Goal: Task Accomplishment & Management: Complete application form

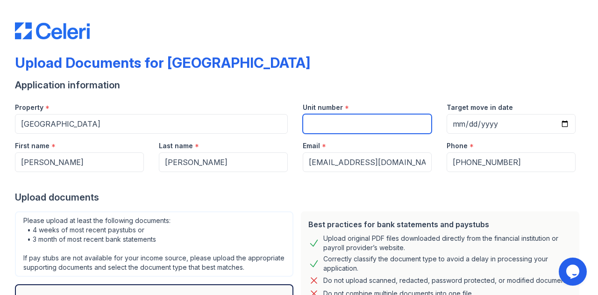
click at [362, 122] on input "Unit number" at bounding box center [367, 124] width 129 height 20
type input "4"
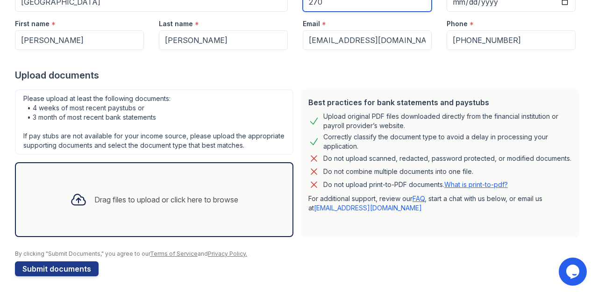
scroll to position [130, 0]
type input "270"
click at [118, 97] on div "Please upload at least the following documents: • 4 weeks of most recent paystu…" at bounding box center [154, 121] width 278 height 65
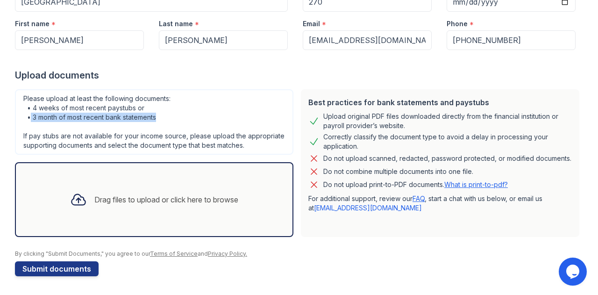
drag, startPoint x: 30, startPoint y: 111, endPoint x: 158, endPoint y: 109, distance: 127.9
click at [158, 109] on div "Please upload at least the following documents: • 4 weeks of most recent paystu…" at bounding box center [154, 121] width 278 height 65
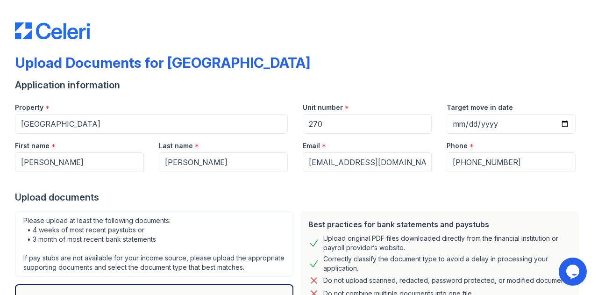
scroll to position [0, 0]
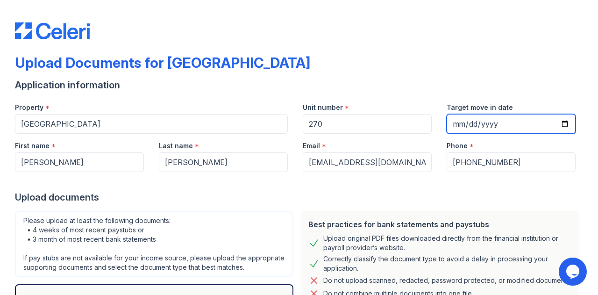
click at [556, 121] on input "Target move in date" at bounding box center [510, 124] width 129 height 20
type input "2025-09-16"
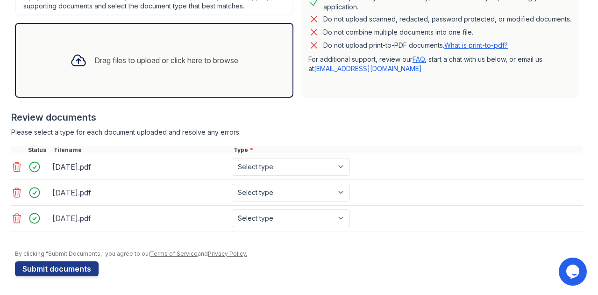
scroll to position [268, 0]
click at [309, 171] on select "Select type Paystub Bank Statement Offer Letter Tax Documents Benefit Award Let…" at bounding box center [291, 167] width 118 height 18
select select "bank_statement"
click at [232, 159] on select "Select type Paystub Bank Statement Offer Letter Tax Documents Benefit Award Let…" at bounding box center [291, 167] width 118 height 18
click at [296, 195] on select "Select type Paystub Bank Statement Offer Letter Tax Documents Benefit Award Let…" at bounding box center [291, 192] width 118 height 18
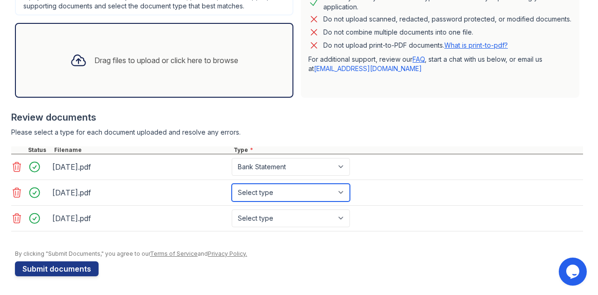
select select "bank_statement"
click at [232, 184] on select "Select type Paystub Bank Statement Offer Letter Tax Documents Benefit Award Let…" at bounding box center [291, 192] width 118 height 18
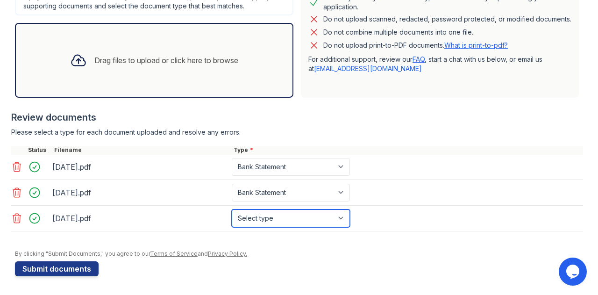
click at [289, 216] on select "Select type Paystub Bank Statement Offer Letter Tax Documents Benefit Award Let…" at bounding box center [291, 218] width 118 height 18
select select "bank_statement"
click at [232, 210] on select "Select type Paystub Bank Statement Offer Letter Tax Documents Benefit Award Let…" at bounding box center [291, 218] width 118 height 18
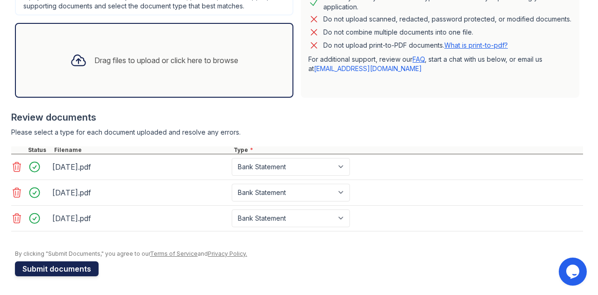
click at [73, 268] on button "Submit documents" at bounding box center [57, 268] width 84 height 15
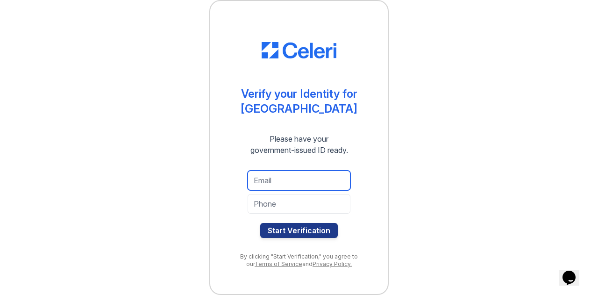
click at [296, 179] on input "email" at bounding box center [298, 180] width 103 height 20
type input "[EMAIL_ADDRESS][DOMAIN_NAME]"
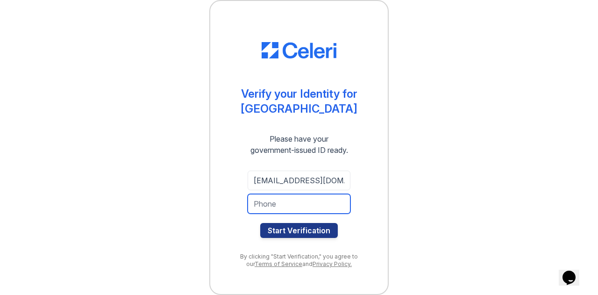
click at [306, 203] on input "tel" at bounding box center [298, 204] width 103 height 20
type input "6822307556"
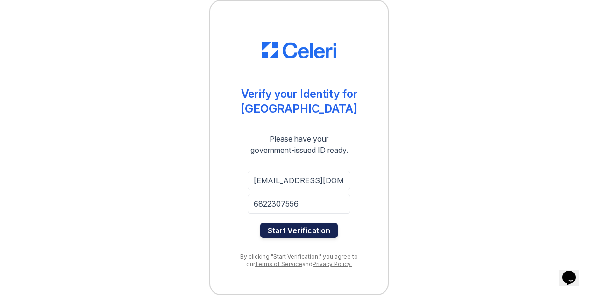
click at [284, 225] on button "Start Verification" at bounding box center [299, 230] width 78 height 15
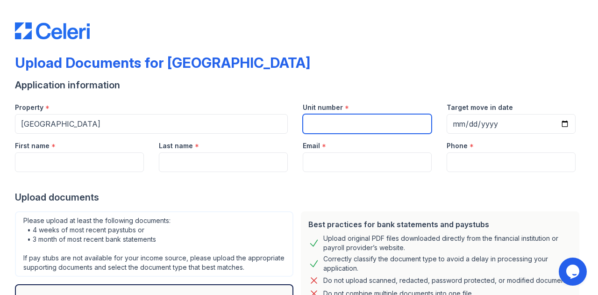
click at [315, 125] on input "Unit number" at bounding box center [367, 124] width 129 height 20
type input "270"
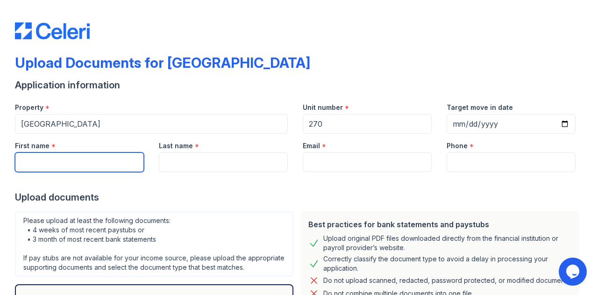
click at [97, 162] on input "First name" at bounding box center [79, 162] width 129 height 20
type input "[PERSON_NAME]"
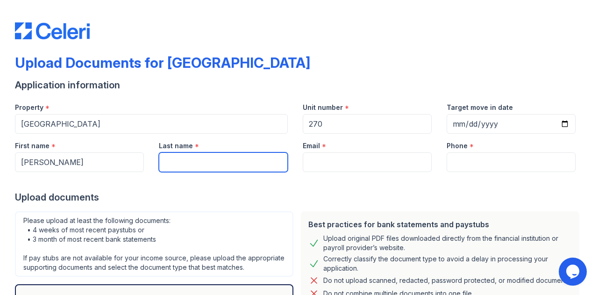
type input "[PERSON_NAME]"
type input "[EMAIL_ADDRESS][DOMAIN_NAME]"
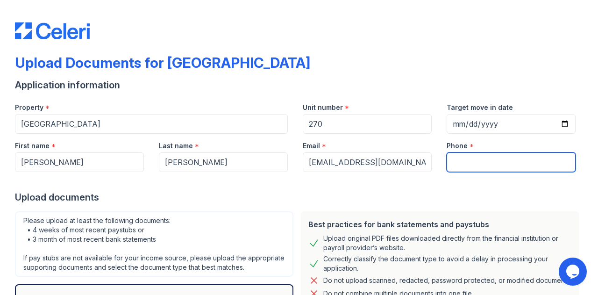
type input "6822307556"
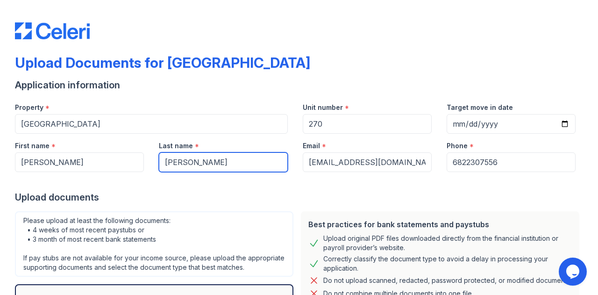
click at [204, 159] on input "[PERSON_NAME]" at bounding box center [223, 162] width 129 height 20
type input "[PERSON_NAME]"
click at [214, 185] on div at bounding box center [299, 181] width 568 height 19
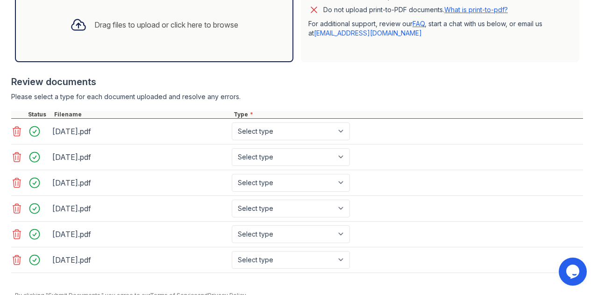
scroll to position [344, 0]
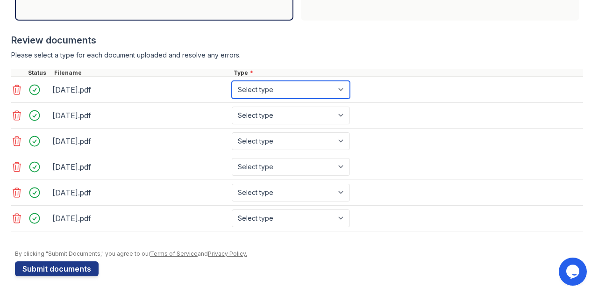
click at [292, 94] on select "Select type Paystub Bank Statement Offer Letter Tax Documents Benefit Award Let…" at bounding box center [291, 90] width 118 height 18
select select "bank_statement"
click at [232, 84] on select "Select type Paystub Bank Statement Offer Letter Tax Documents Benefit Award Let…" at bounding box center [291, 90] width 118 height 18
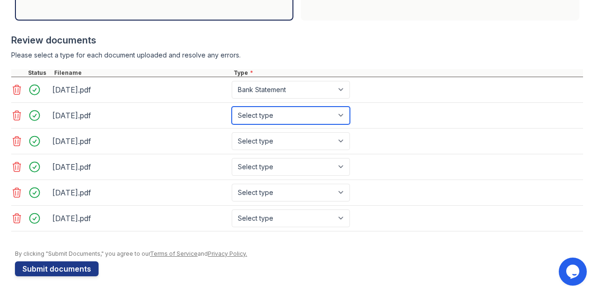
click at [281, 115] on select "Select type Paystub Bank Statement Offer Letter Tax Documents Benefit Award Let…" at bounding box center [291, 115] width 118 height 18
select select "bank_statement"
click at [232, 109] on select "Select type Paystub Bank Statement Offer Letter Tax Documents Benefit Award Let…" at bounding box center [291, 115] width 118 height 18
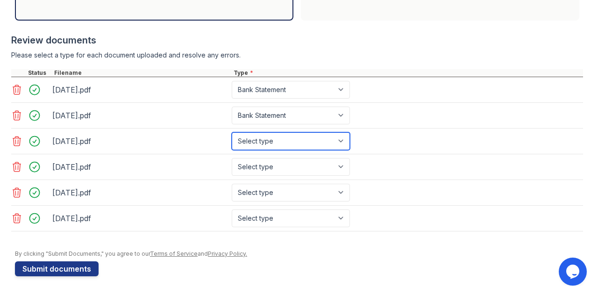
click at [262, 138] on select "Select type Paystub Bank Statement Offer Letter Tax Documents Benefit Award Let…" at bounding box center [291, 141] width 118 height 18
select select "bank_statement"
click at [232, 134] on select "Select type Paystub Bank Statement Offer Letter Tax Documents Benefit Award Let…" at bounding box center [291, 141] width 118 height 18
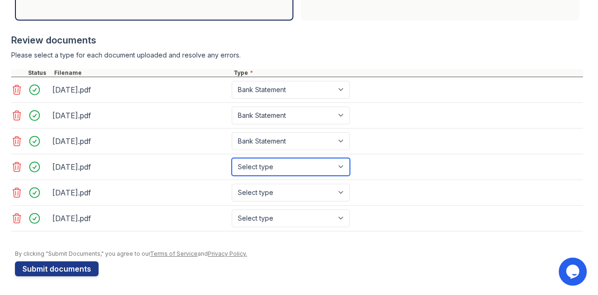
click at [263, 163] on select "Select type Paystub Bank Statement Offer Letter Tax Documents Benefit Award Let…" at bounding box center [291, 167] width 118 height 18
select select "bank_statement"
click at [232, 159] on select "Select type Paystub Bank Statement Offer Letter Tax Documents Benefit Award Let…" at bounding box center [291, 167] width 118 height 18
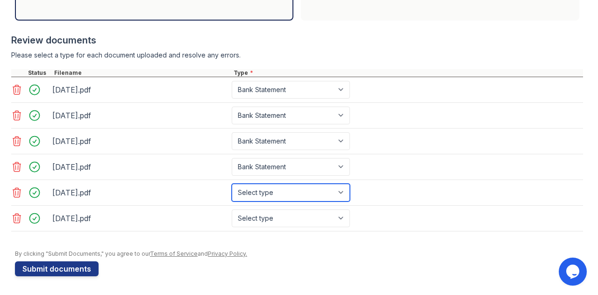
click at [254, 189] on select "Select type Paystub Bank Statement Offer Letter Tax Documents Benefit Award Let…" at bounding box center [291, 192] width 118 height 18
select select "bank_statement"
click at [232, 184] on select "Select type Paystub Bank Statement Offer Letter Tax Documents Benefit Award Let…" at bounding box center [291, 192] width 118 height 18
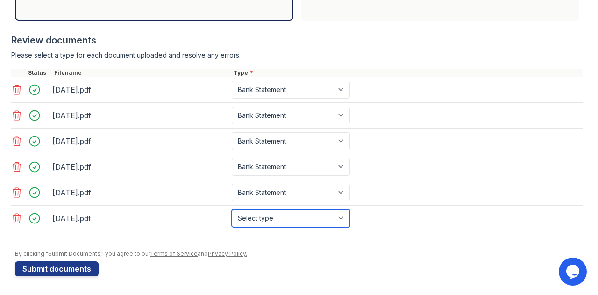
click at [263, 217] on select "Select type Paystub Bank Statement Offer Letter Tax Documents Benefit Award Let…" at bounding box center [291, 218] width 118 height 18
click at [232, 210] on select "Select type Paystub Bank Statement Offer Letter Tax Documents Benefit Award Let…" at bounding box center [291, 218] width 118 height 18
click at [269, 212] on select "Select type Paystub Bank Statement Offer Letter Tax Documents Benefit Award Let…" at bounding box center [291, 218] width 118 height 18
select select "bank_statement"
click at [232, 210] on select "Select type Paystub Bank Statement Offer Letter Tax Documents Benefit Award Let…" at bounding box center [291, 218] width 118 height 18
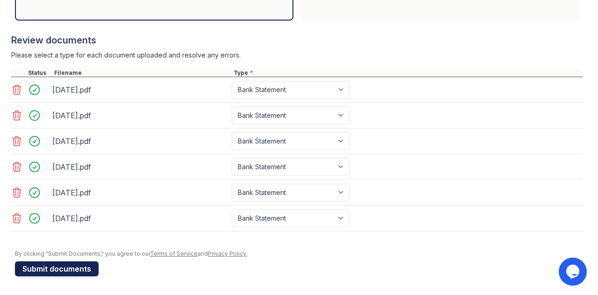
click at [74, 266] on button "Submit documents" at bounding box center [57, 268] width 84 height 15
